Goal: Information Seeking & Learning: Find specific fact

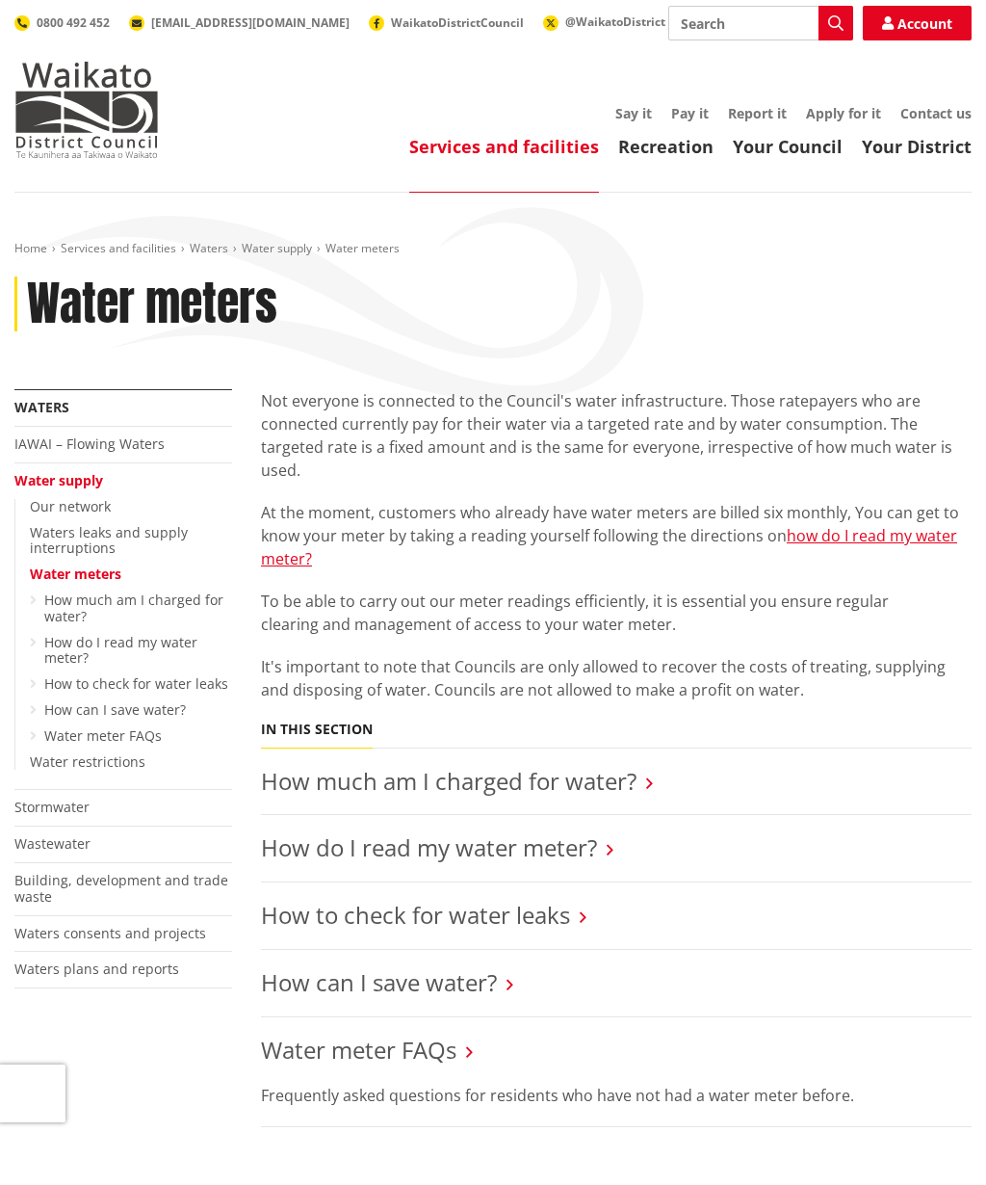
click at [72, 798] on link "Stormwater" at bounding box center [51, 807] width 75 height 18
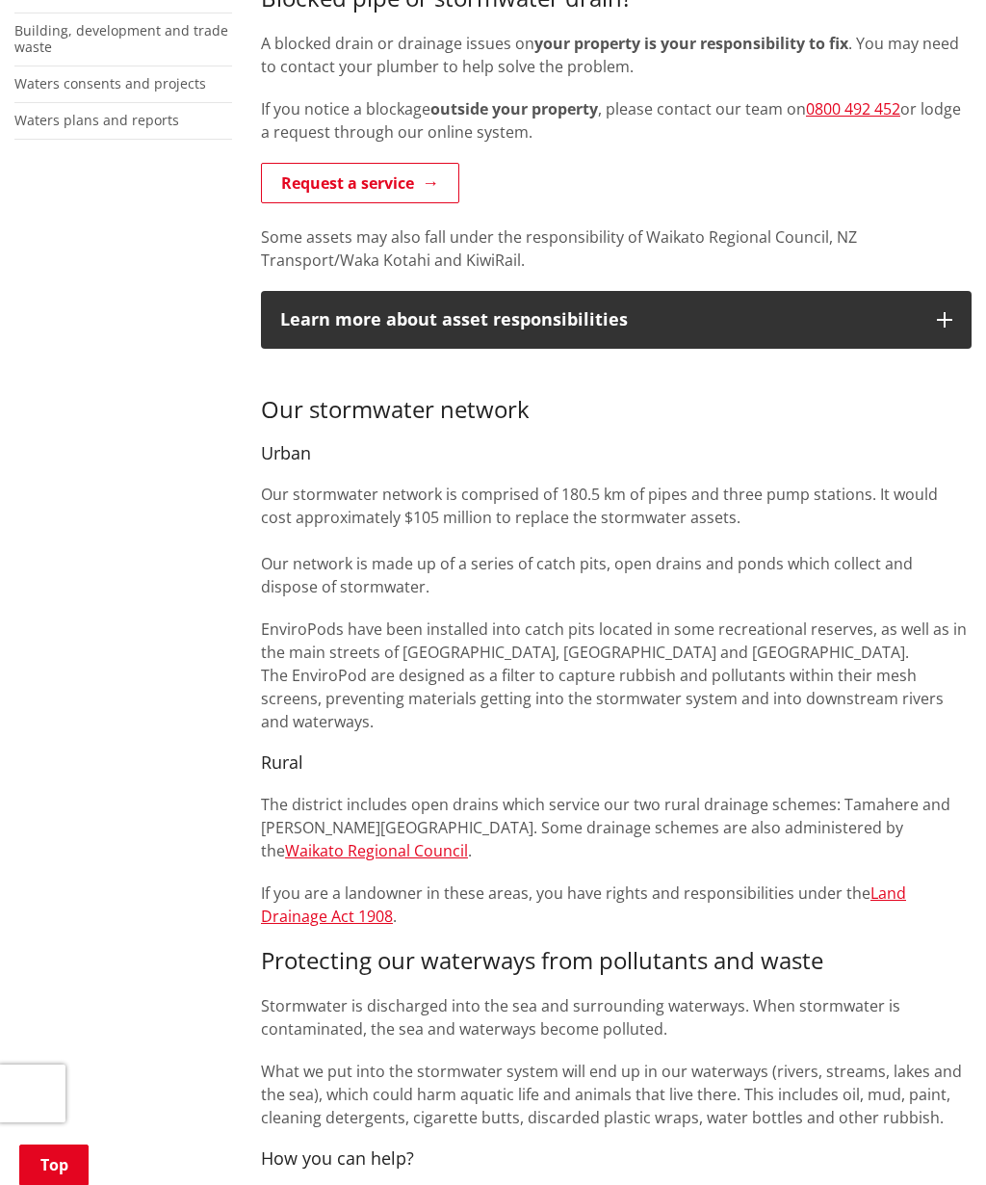
scroll to position [558, 0]
click at [468, 841] on link "Waikato Regional Council" at bounding box center [376, 851] width 183 height 21
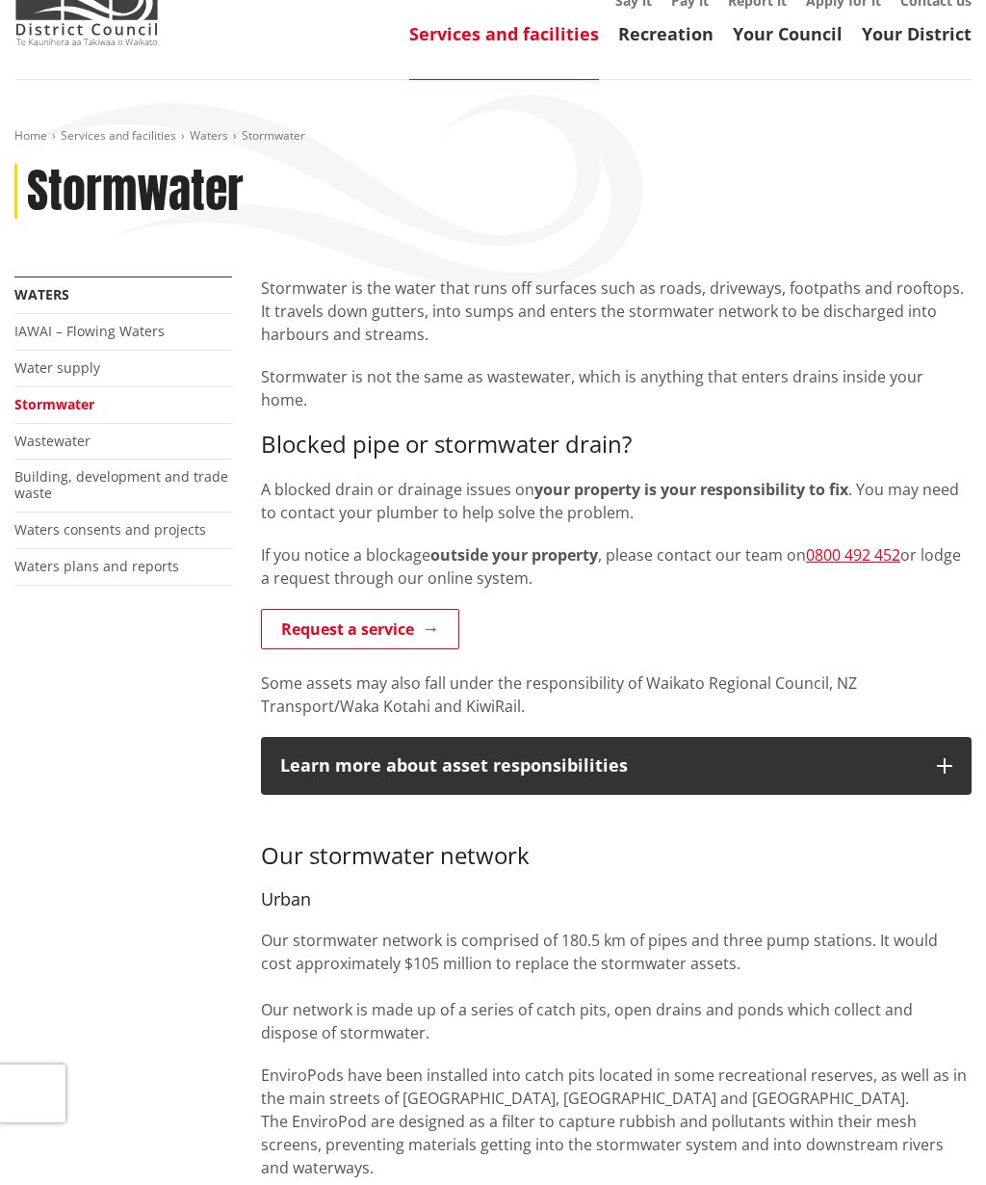
scroll to position [0, 0]
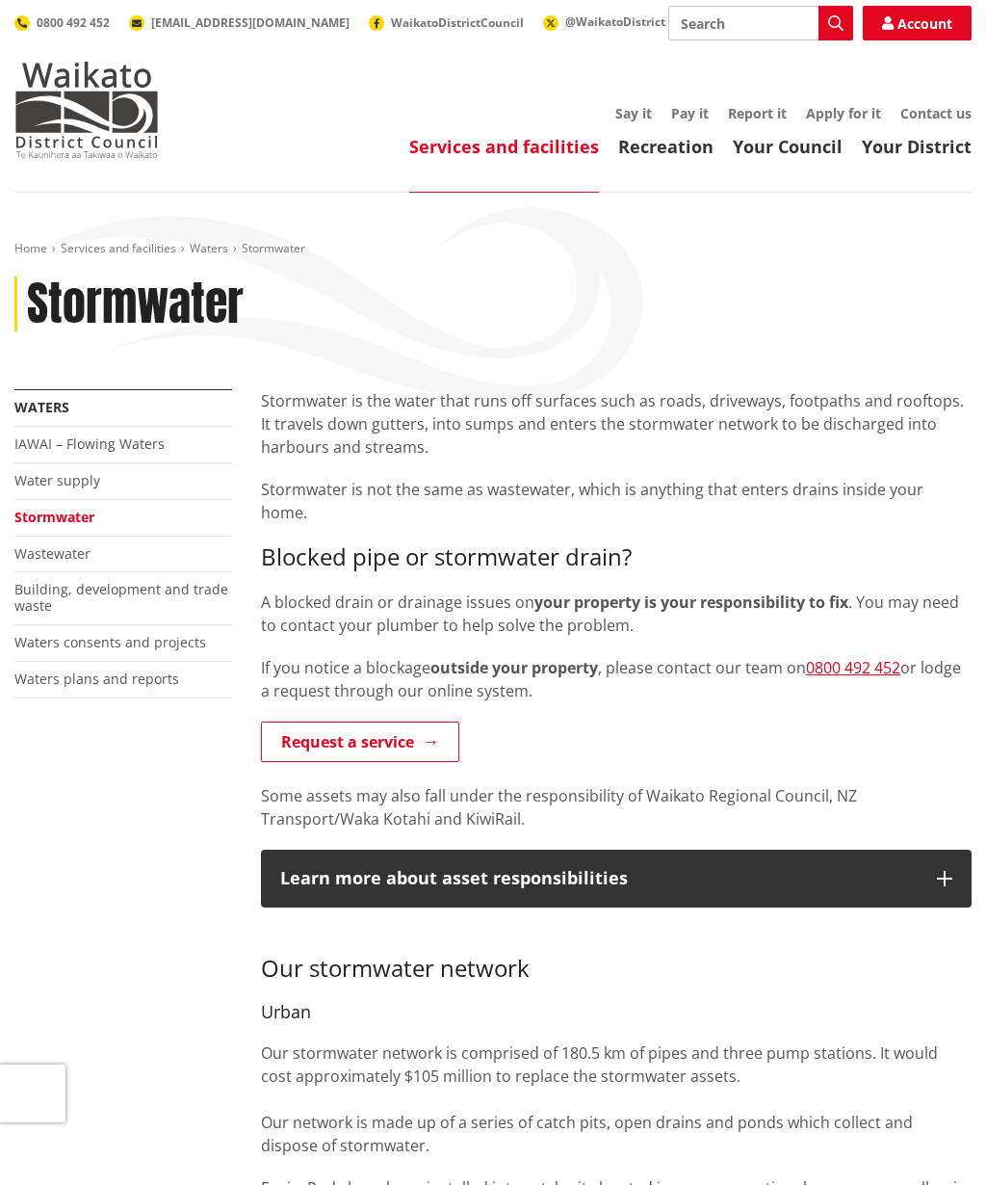
click at [66, 552] on link "Wastewater" at bounding box center [52, 553] width 76 height 18
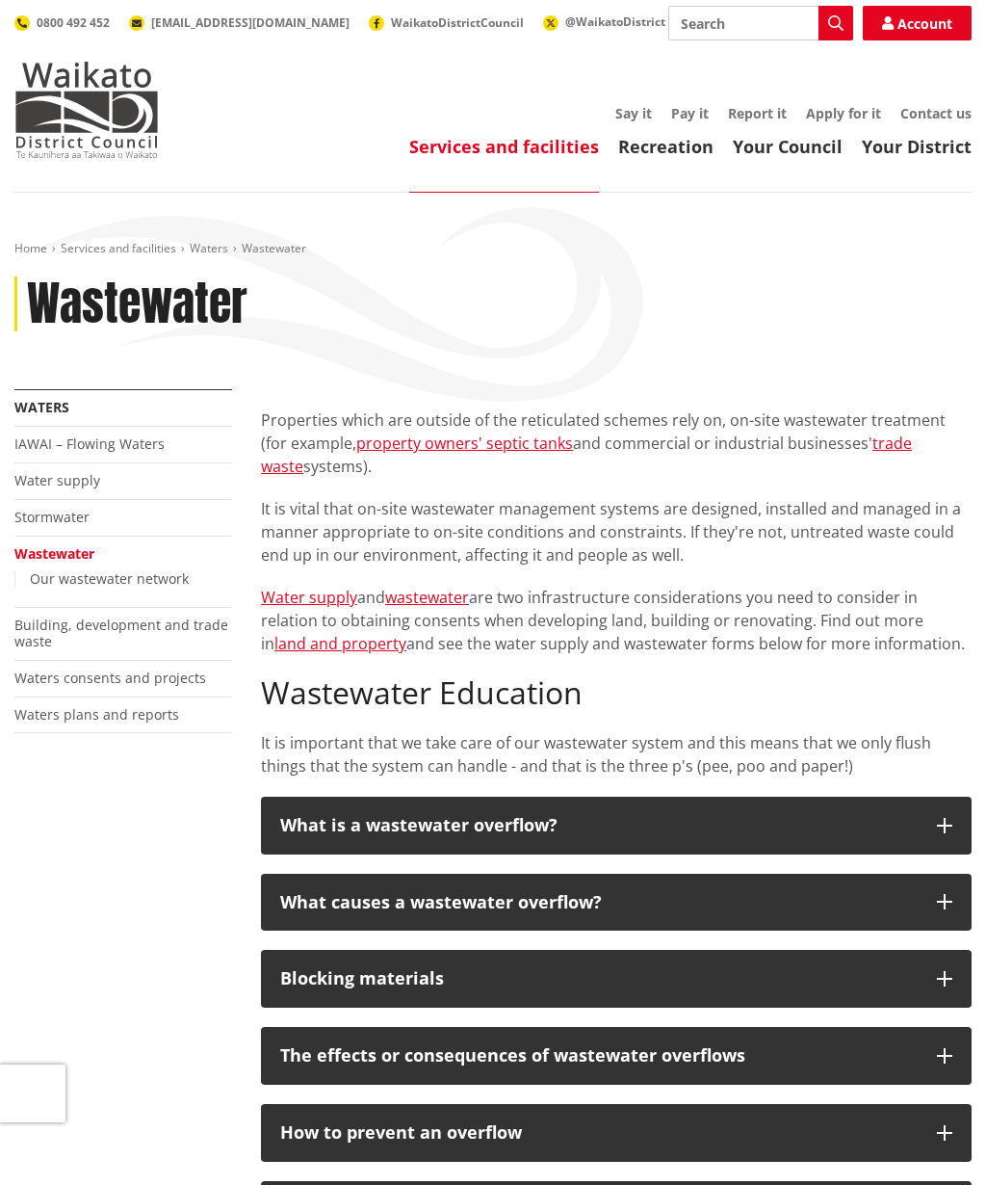
click at [70, 482] on link "Water supply" at bounding box center [57, 480] width 86 height 18
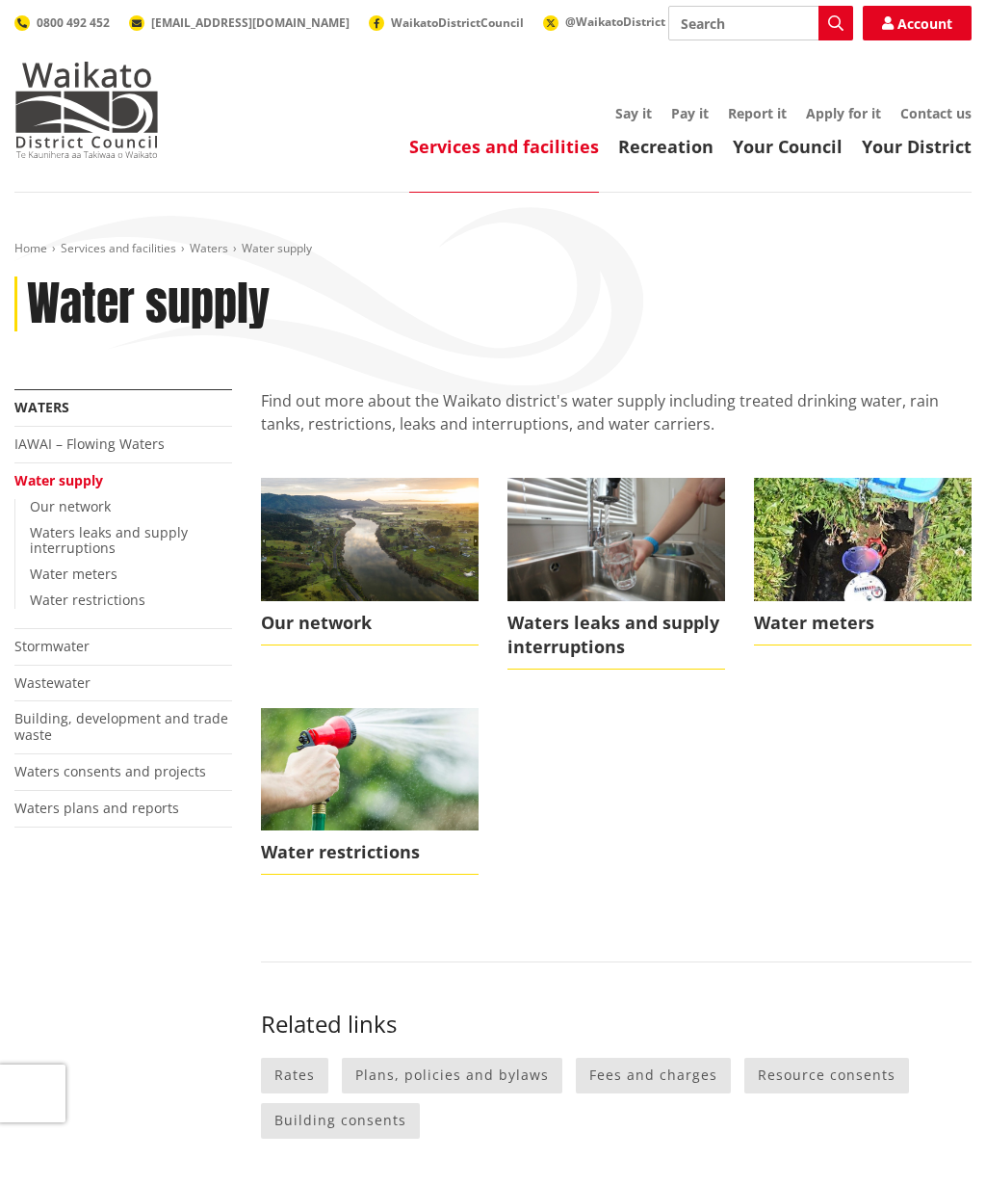
click at [826, 627] on span "Water meters" at bounding box center [863, 623] width 218 height 44
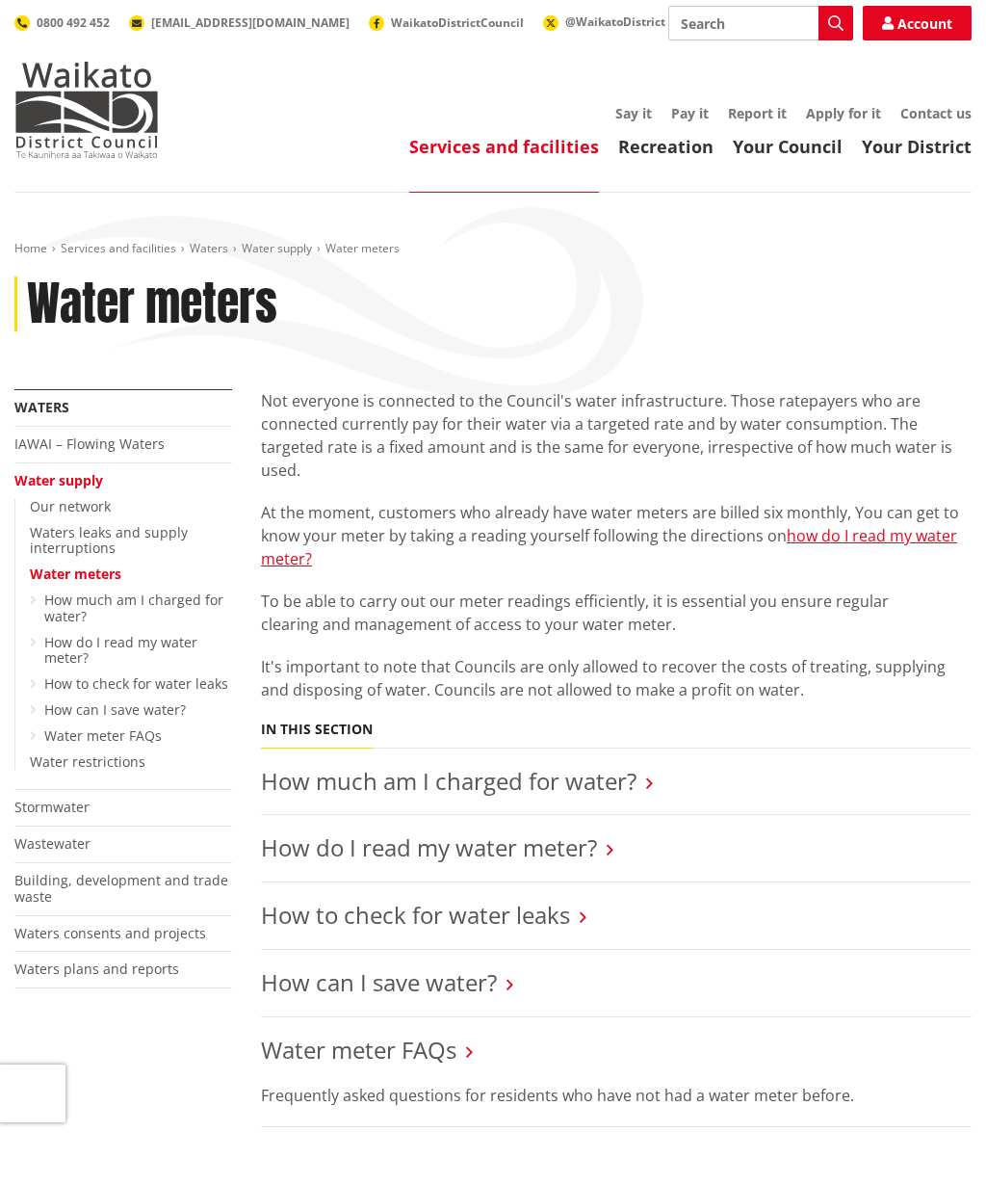
click at [625, 782] on link "How much am I charged for water?" at bounding box center [449, 781] width 376 height 32
